Goal: Task Accomplishment & Management: Manage account settings

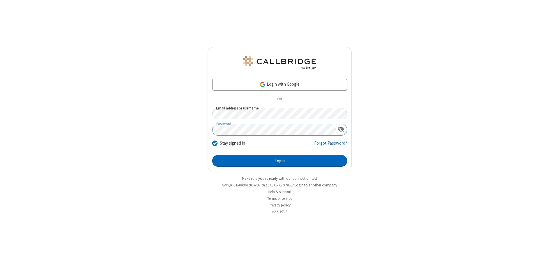
click at [279, 161] on button "Login" at bounding box center [279, 161] width 135 height 12
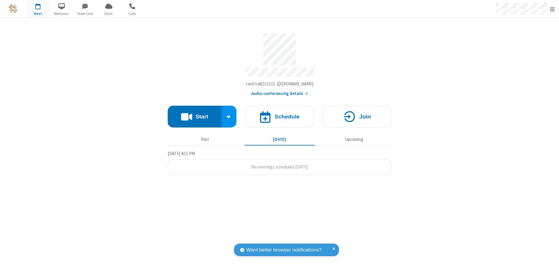
click at [552, 9] on span "Open menu" at bounding box center [552, 9] width 5 height 6
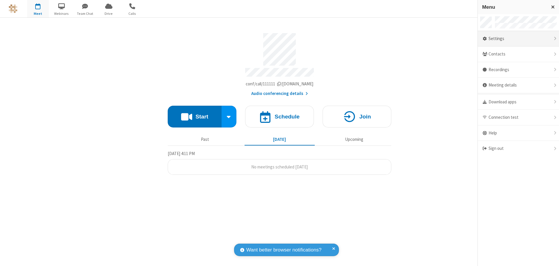
click at [518, 39] on div "Settings" at bounding box center [517, 39] width 81 height 16
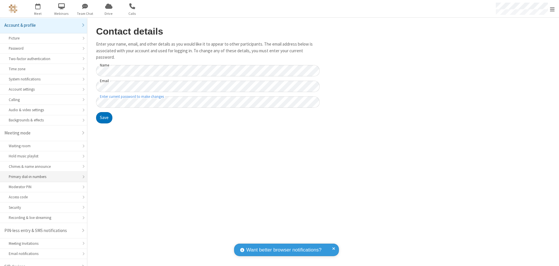
click at [41, 174] on div "Primary dial-in numbers" at bounding box center [44, 177] width 70 height 6
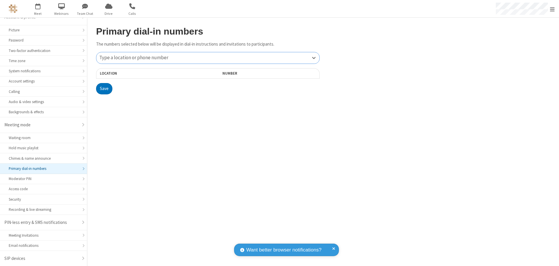
click at [208, 58] on div "Type a location or phone number" at bounding box center [207, 57] width 223 height 11
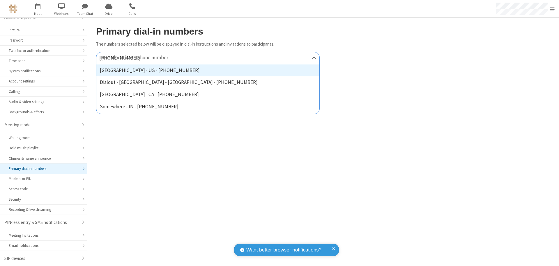
type input "[PHONE_NUMBER]"
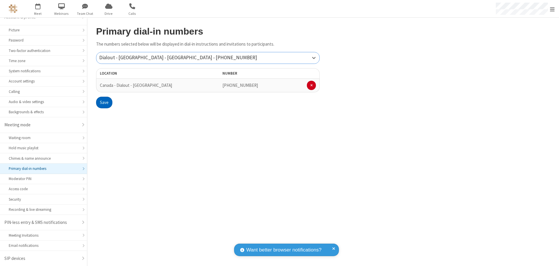
click at [104, 103] on button "Save" at bounding box center [104, 103] width 16 height 12
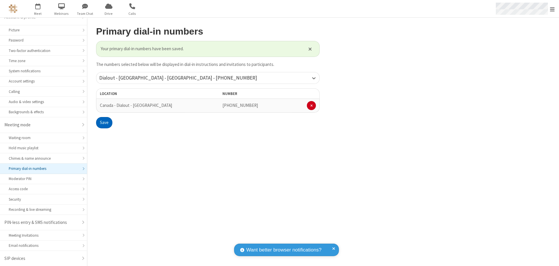
click at [552, 9] on span "Open menu" at bounding box center [552, 9] width 5 height 6
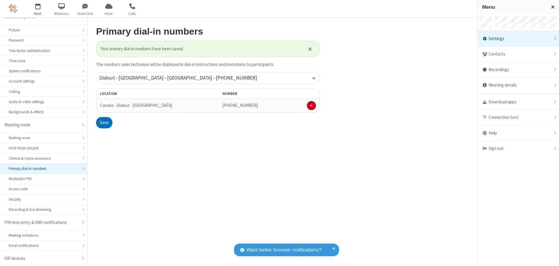
click at [38, 9] on span "button" at bounding box center [38, 6] width 22 height 10
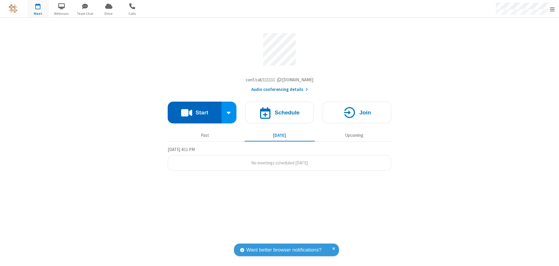
click at [194, 114] on button "Start" at bounding box center [195, 113] width 54 height 22
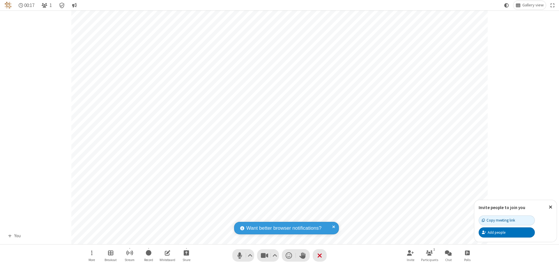
click at [91, 253] on span "Open menu" at bounding box center [91, 253] width 1 height 7
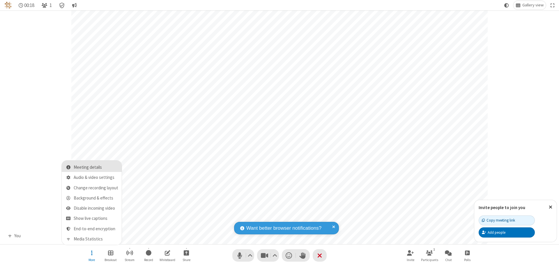
click at [96, 168] on span "Meeting details" at bounding box center [96, 167] width 45 height 5
